Goal: Information Seeking & Learning: Learn about a topic

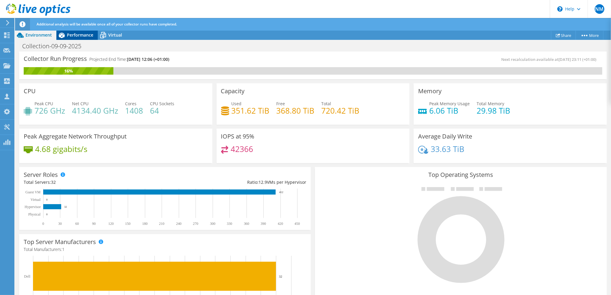
click at [83, 34] on span "Performance" at bounding box center [80, 35] width 26 height 6
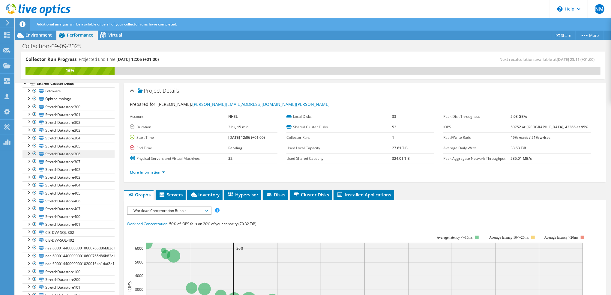
scroll to position [200, 0]
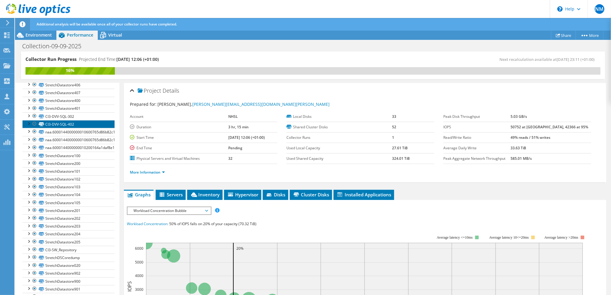
click at [71, 128] on link "CI3-DVV-SQL-402" at bounding box center [69, 124] width 92 height 8
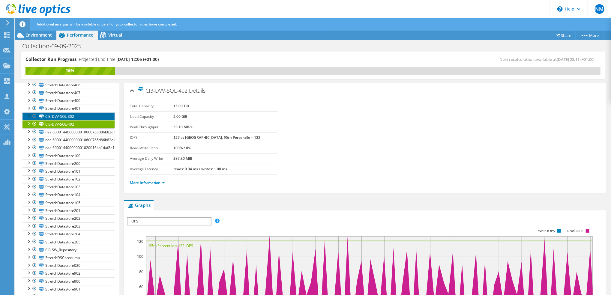
click at [65, 120] on link "CI3-DVV-SQL-302" at bounding box center [69, 117] width 92 height 8
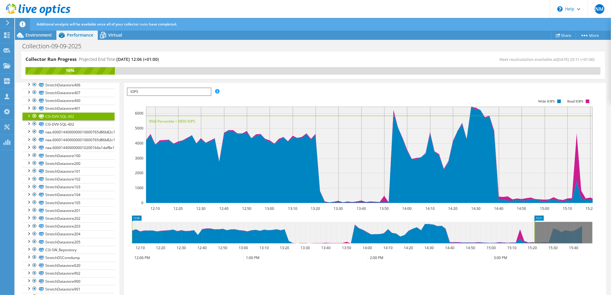
scroll to position [120, 0]
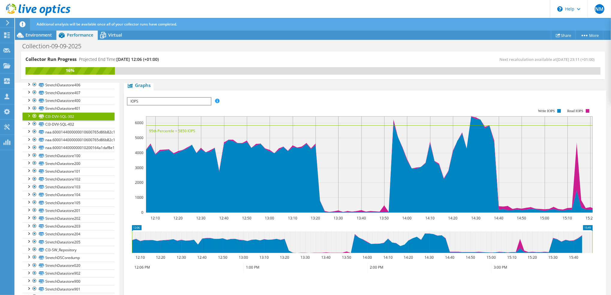
drag, startPoint x: 540, startPoint y: 226, endPoint x: 611, endPoint y: 220, distance: 71.4
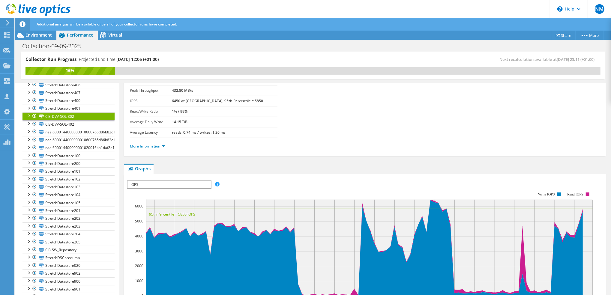
scroll to position [80, 0]
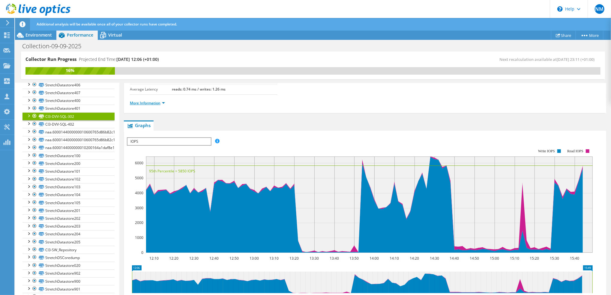
click at [164, 104] on link "More Information" at bounding box center [147, 103] width 35 height 5
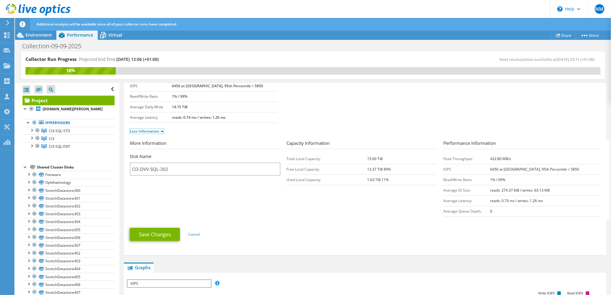
scroll to position [200, 0]
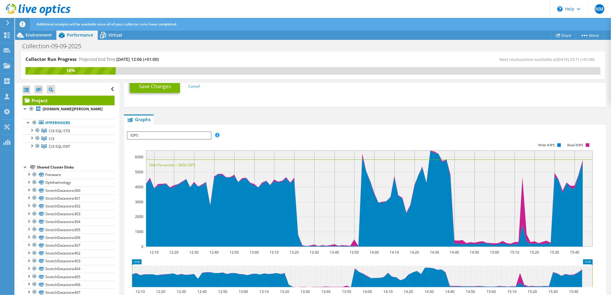
click at [197, 132] on span "IOPS" at bounding box center [169, 135] width 83 height 7
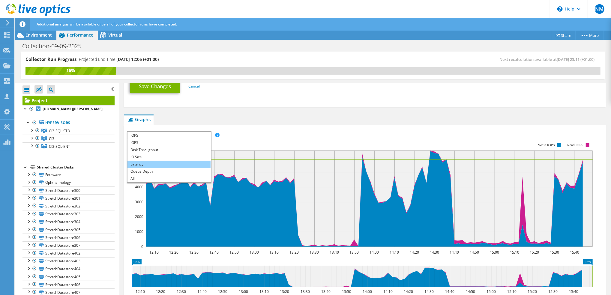
click at [155, 164] on li "Latency" at bounding box center [169, 164] width 83 height 7
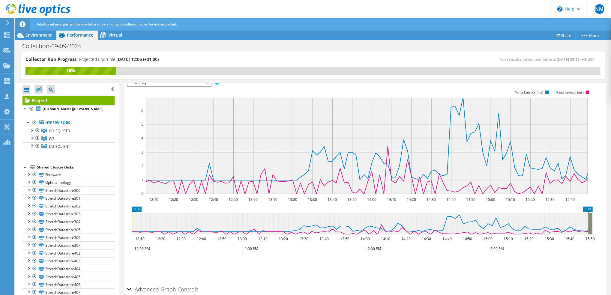
scroll to position [240, 0]
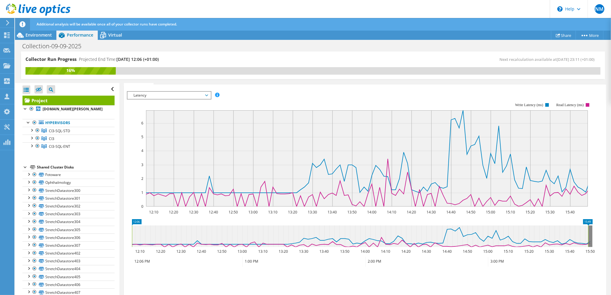
click at [207, 98] on span "Latency" at bounding box center [169, 95] width 77 height 7
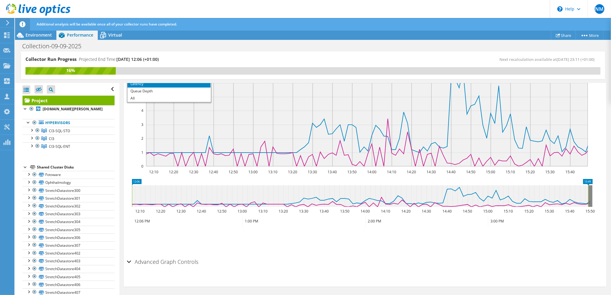
scroll to position [281, 0]
click at [295, 246] on ul "Save Zoom" at bounding box center [364, 239] width 474 height 17
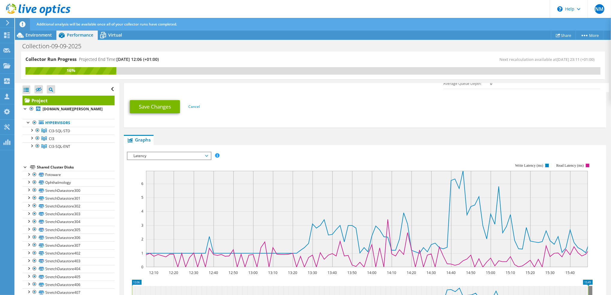
scroll to position [161, 0]
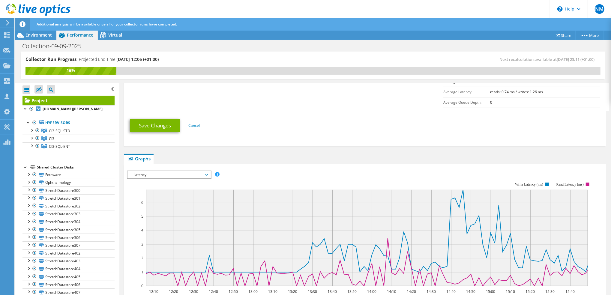
click at [206, 174] on span "Latency" at bounding box center [169, 174] width 77 height 7
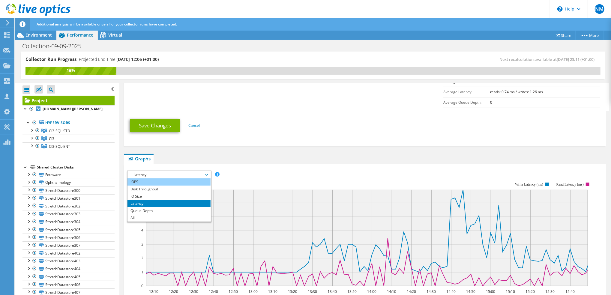
click at [170, 181] on li "IOPS" at bounding box center [169, 182] width 83 height 7
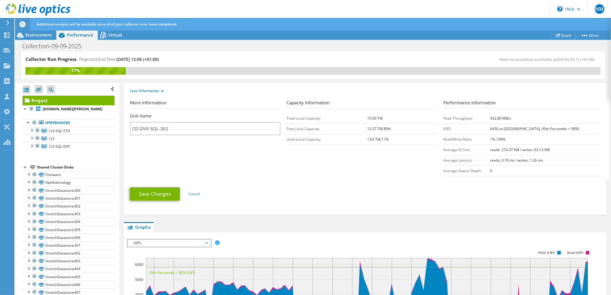
scroll to position [80, 0]
